Goal: Transaction & Acquisition: Book appointment/travel/reservation

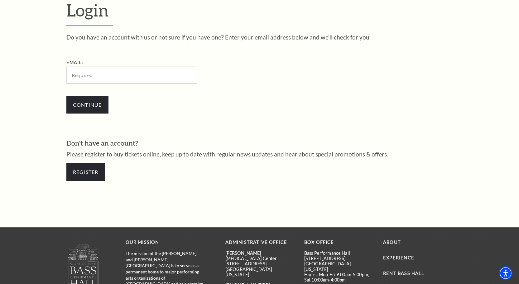
scroll to position [194, 0]
type input "rwilkes2@gmail.com"
click at [88, 104] on input "Continue" at bounding box center [87, 104] width 42 height 17
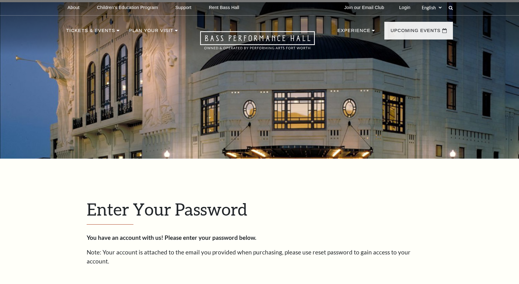
scroll to position [199, 0]
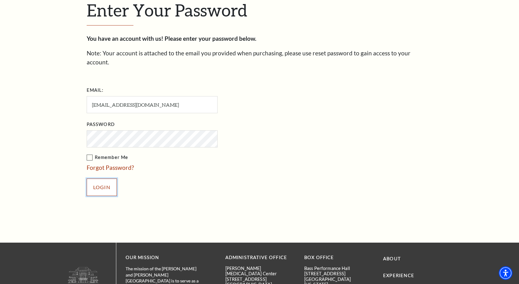
click at [100, 180] on input "Login" at bounding box center [102, 187] width 30 height 17
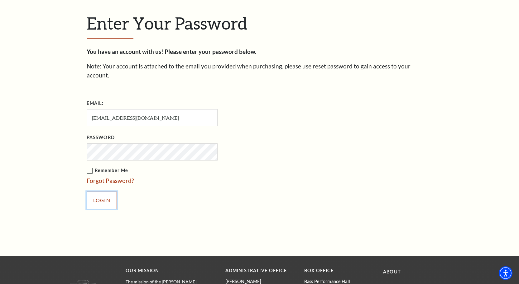
scroll to position [213, 0]
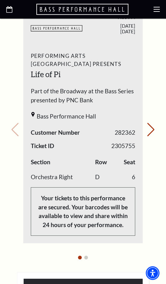
scroll to position [384, 0]
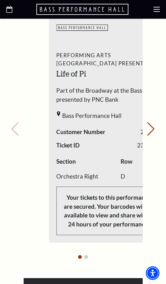
click at [96, 125] on div "Performing Arts Fort Worth Presents Life of Pi Part of the Broadway at the Bass…" at bounding box center [109, 143] width 120 height 193
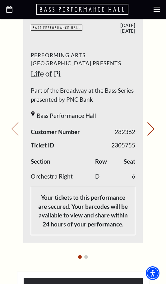
click at [103, 120] on div "Bass Performance Hall" at bounding box center [83, 118] width 105 height 12
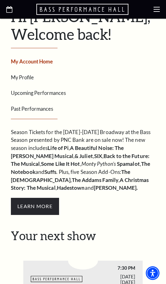
scroll to position [90, 0]
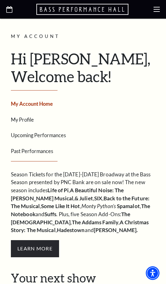
click at [26, 136] on link "Upcoming Performances" at bounding box center [38, 135] width 55 height 6
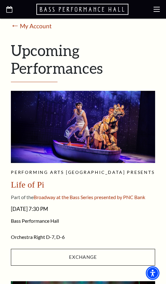
scroll to position [160, 0]
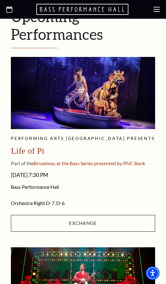
drag, startPoint x: 10, startPoint y: 149, endPoint x: 120, endPoint y: 208, distance: 124.8
copy div "Life of Pi Part of the Broadway at the Bass Series presented by PNC Bank Tuesda…"
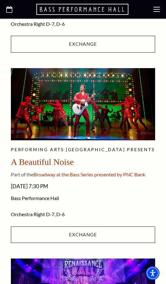
scroll to position [344, 0]
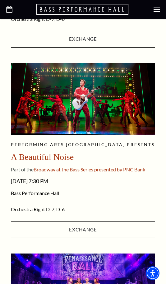
drag, startPoint x: 11, startPoint y: 157, endPoint x: 77, endPoint y: 209, distance: 84.0
click at [77, 209] on div "Performing Arts Fort Worth presents A Beautiful Noise Part of the Broadway at t…" at bounding box center [83, 192] width 145 height 100
copy div "A Beautiful Noise Part of the Broadway at the Bass Series presented by PNC Bank…"
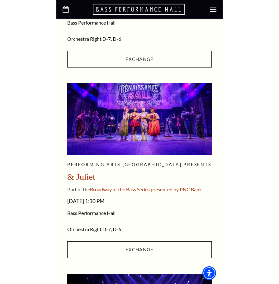
scroll to position [544, 0]
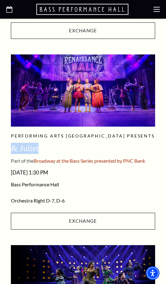
drag, startPoint x: 39, startPoint y: 147, endPoint x: 9, endPoint y: 146, distance: 29.9
copy span "& Juliet"
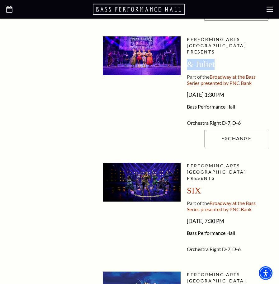
scroll to position [414, 0]
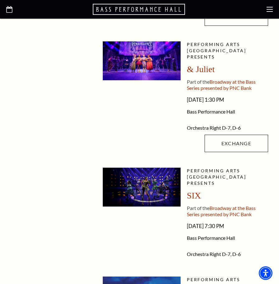
click at [127, 131] on div at bounding box center [142, 98] width 78 height 114
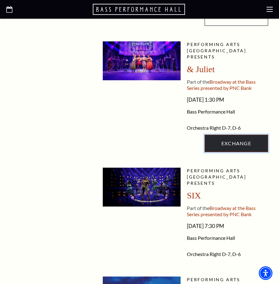
click at [245, 152] on link "Exchange" at bounding box center [237, 143] width 64 height 17
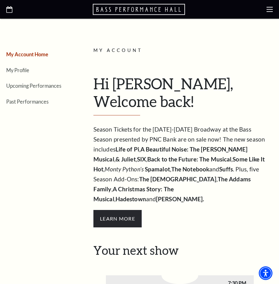
scroll to position [53, 0]
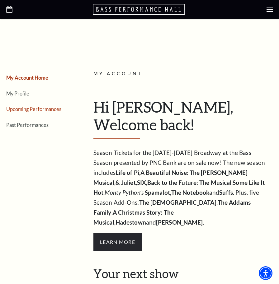
click at [26, 109] on link "Upcoming Performances" at bounding box center [33, 109] width 55 height 6
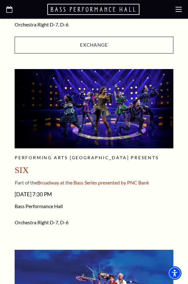
scroll to position [745, 0]
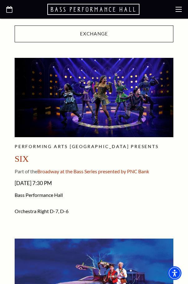
drag, startPoint x: 70, startPoint y: 225, endPoint x: 12, endPoint y: 193, distance: 66.6
click at [12, 193] on div "Loading... My Account / Upcoming Performances ⭠ My Account Upcoming Performance…" at bounding box center [94, 257] width 168 height 1814
copy div "[DATE] 7:30 PM Bass Performance Hall Orchestra Right D-7, D-6"
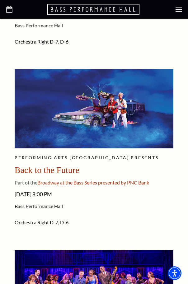
scroll to position [934, 0]
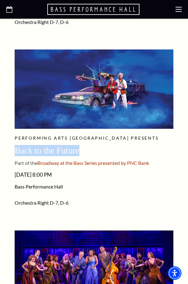
drag, startPoint x: 14, startPoint y: 158, endPoint x: 88, endPoint y: 157, distance: 73.9
click at [88, 157] on div "Loading... My Account / Upcoming Performances ⭠ My Account Upcoming Performance…" at bounding box center [94, 67] width 168 height 1814
copy span "Back to the Future"
drag, startPoint x: 15, startPoint y: 182, endPoint x: 88, endPoint y: 222, distance: 83.1
click at [88, 218] on div "Performing Arts [GEOGRAPHIC_DATA] presents Back to the Future Part of the Broad…" at bounding box center [94, 176] width 159 height 83
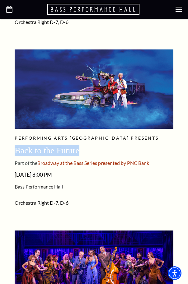
copy div "[DATE] 8:00 PM Bass Performance Hall Orchestra Right D-7, D-6"
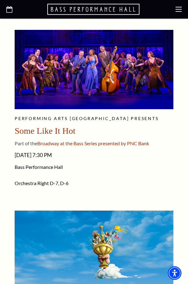
scroll to position [1139, 0]
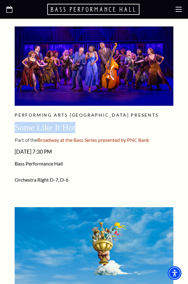
drag, startPoint x: 40, startPoint y: 134, endPoint x: 93, endPoint y: 135, distance: 53.6
copy span "Some Like It Hot"
drag, startPoint x: 82, startPoint y: 192, endPoint x: 7, endPoint y: 157, distance: 82.4
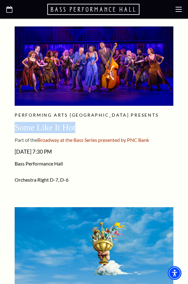
copy div "[DATE] 7:30 PM Bass Performance Hall Orchestra Right D-7, D-6"
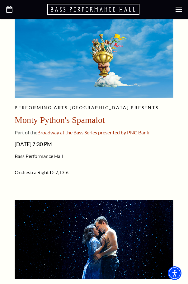
scroll to position [1333, 0]
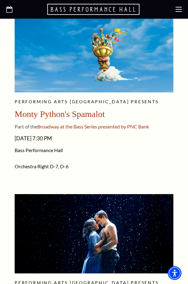
click at [77, 179] on article "Orchestra Right D-7, D-6 Single Tickets" at bounding box center [94, 169] width 159 height 18
drag, startPoint x: 79, startPoint y: 179, endPoint x: 5, endPoint y: 119, distance: 95.7
copy div "[PERSON_NAME] Python's Spamalot Part of the Broadway at the Bass Series present…"
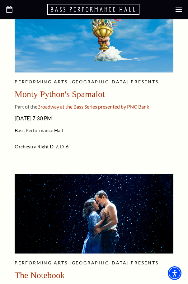
scroll to position [1363, 0]
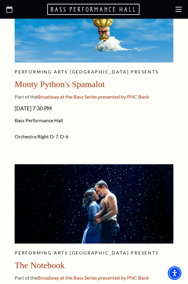
click at [117, 90] on div "Monty Python's Spamalot" at bounding box center [94, 84] width 159 height 11
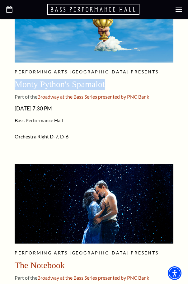
drag, startPoint x: 117, startPoint y: 92, endPoint x: 0, endPoint y: 91, distance: 117.2
copy span "Monty Python's Spamalot"
drag, startPoint x: 78, startPoint y: 145, endPoint x: 1, endPoint y: 112, distance: 83.7
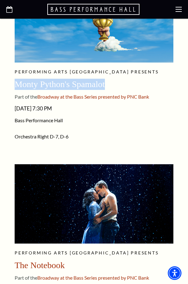
copy div "[DATE] 7:30 PM Bass Performance Hall Orchestra Right D-7, D-6"
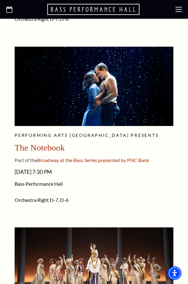
scroll to position [1483, 0]
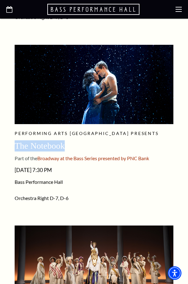
drag, startPoint x: 62, startPoint y: 151, endPoint x: 0, endPoint y: 151, distance: 61.7
copy span "The Notebook"
drag, startPoint x: 190, startPoint y: 54, endPoint x: 81, endPoint y: 215, distance: 194.0
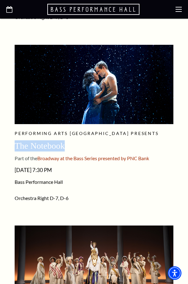
copy div "[DATE] 7:30 PM Bass Performance Hall Orchestra Right D-7, D-6"
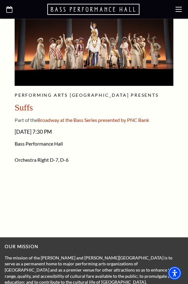
scroll to position [1687, 0]
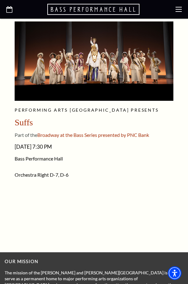
drag, startPoint x: 72, startPoint y: 182, endPoint x: 0, endPoint y: 128, distance: 89.9
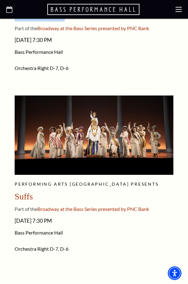
scroll to position [1613, 0]
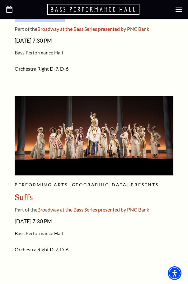
click at [86, 148] on img at bounding box center [94, 135] width 159 height 79
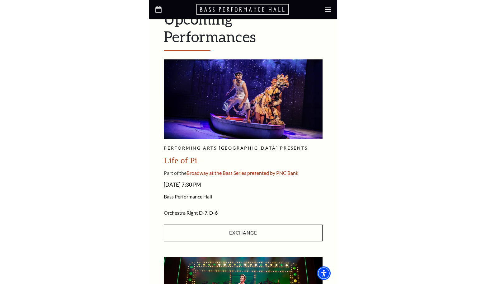
scroll to position [160, 0]
